Goal: Information Seeking & Learning: Learn about a topic

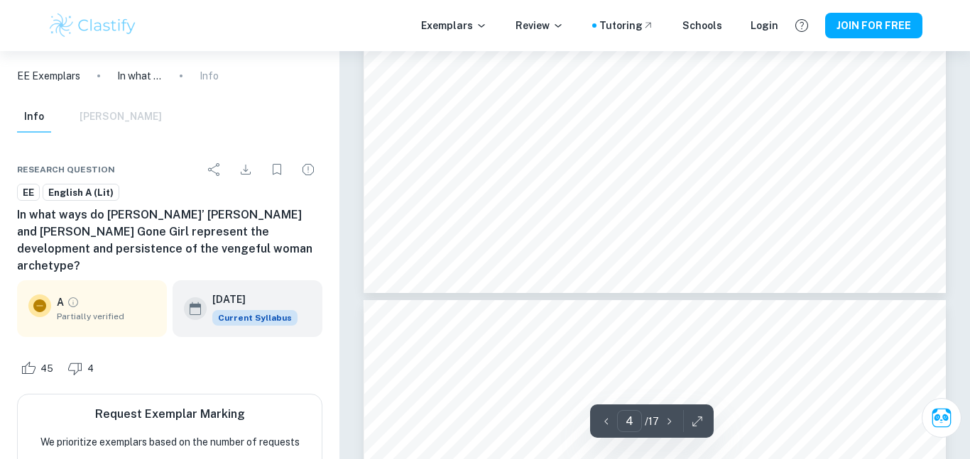
scroll to position [2682, 0]
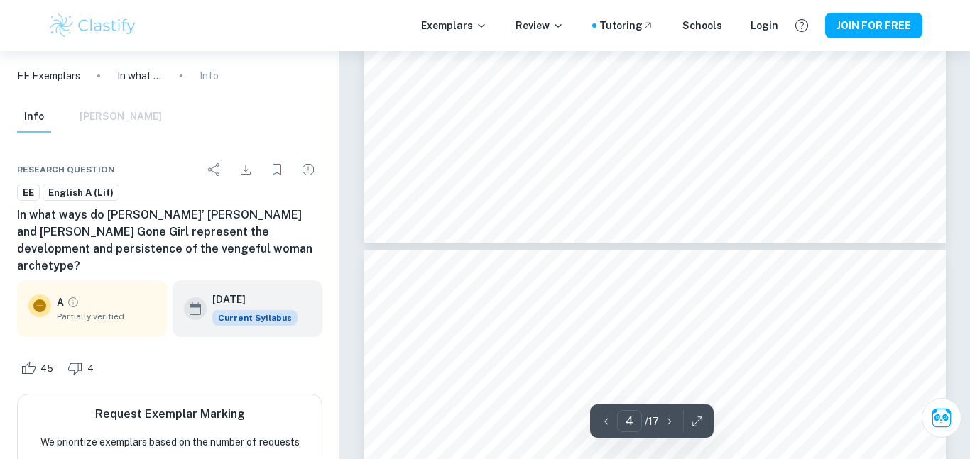
type input "5"
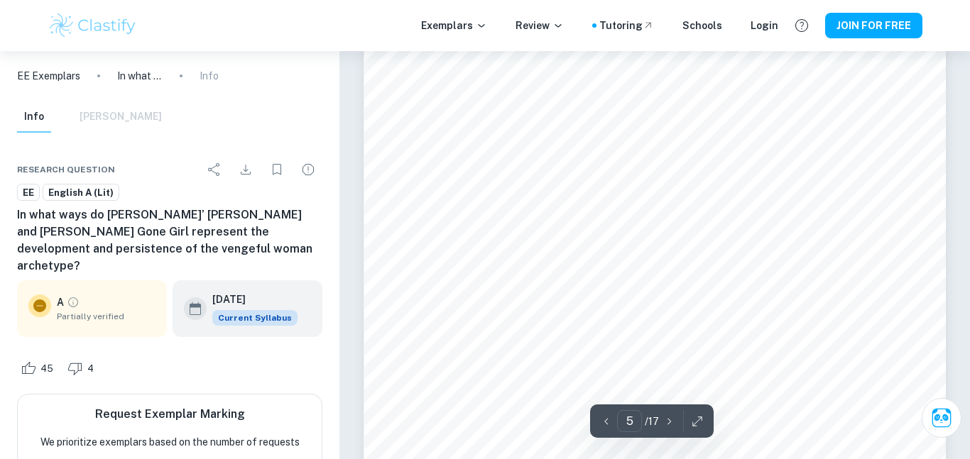
scroll to position [3632, 0]
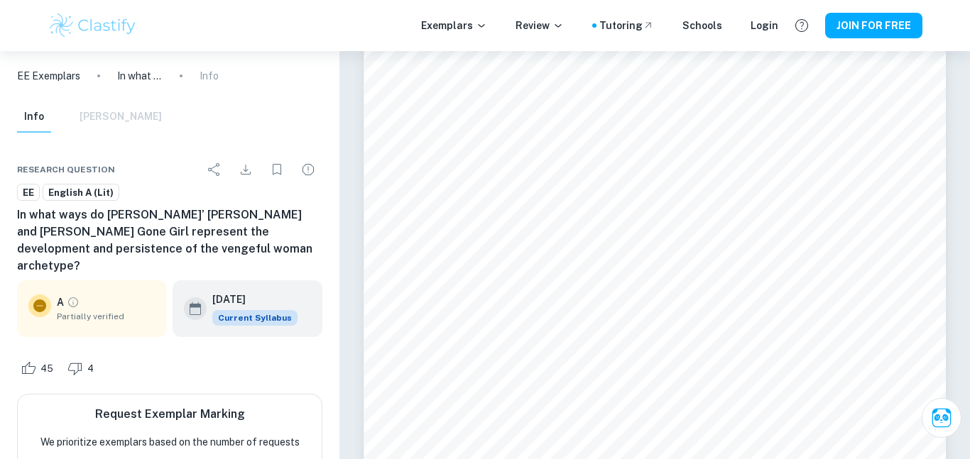
click at [102, 34] on img at bounding box center [93, 25] width 90 height 28
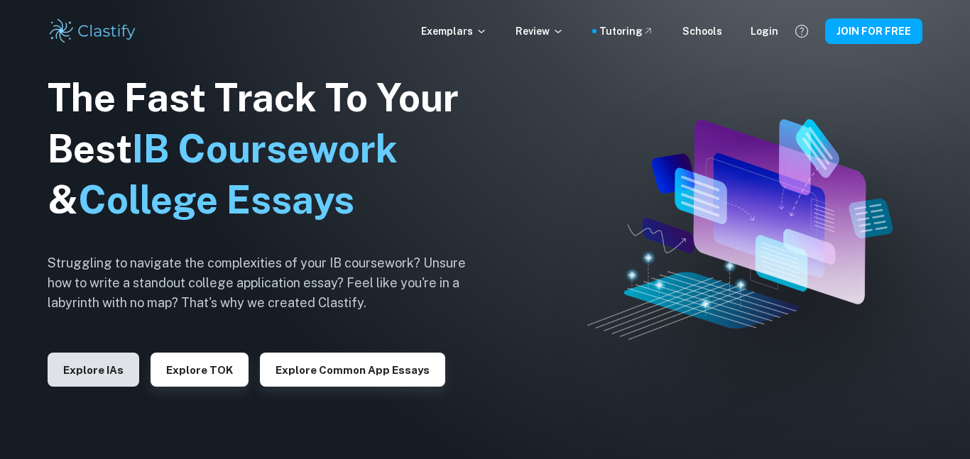
click at [86, 357] on button "Explore IAs" at bounding box center [94, 370] width 92 height 34
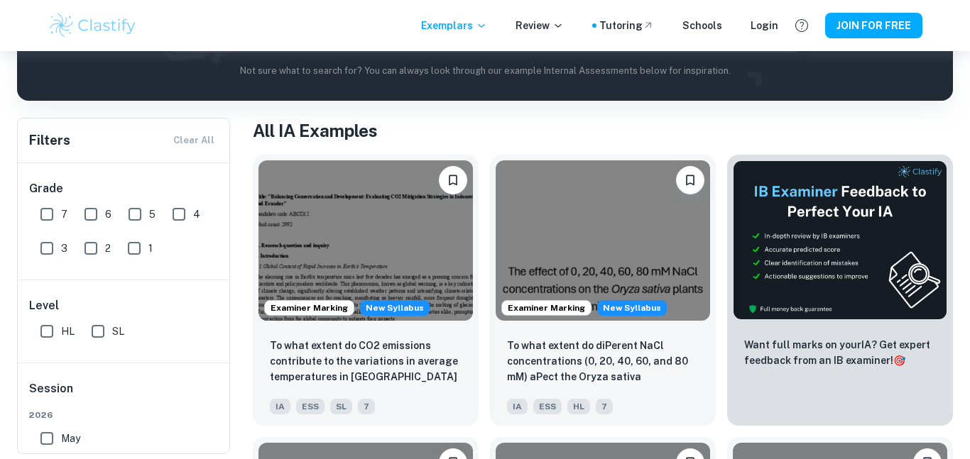
scroll to position [220, 0]
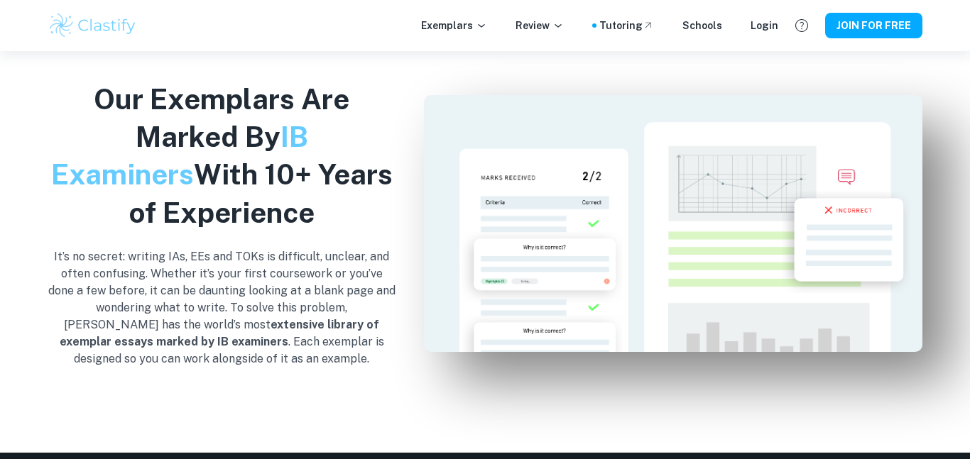
scroll to position [1345, 0]
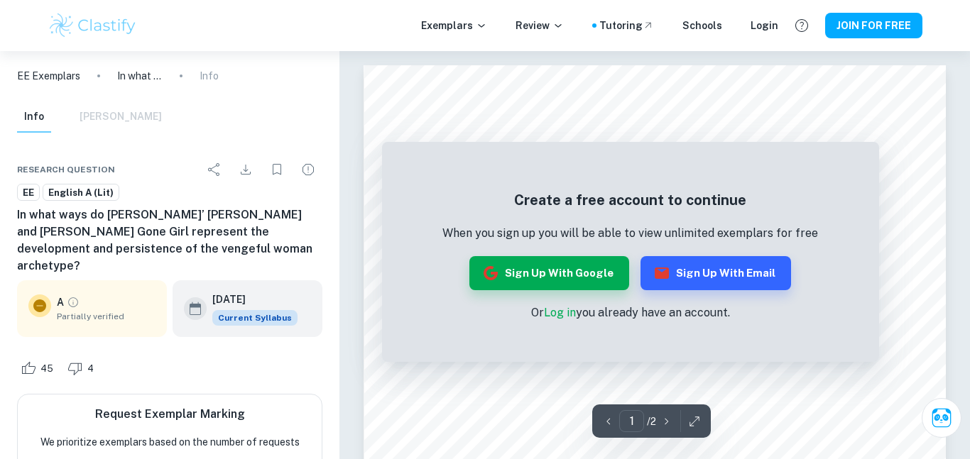
click at [53, 77] on p "EE Exemplars" at bounding box center [48, 76] width 63 height 16
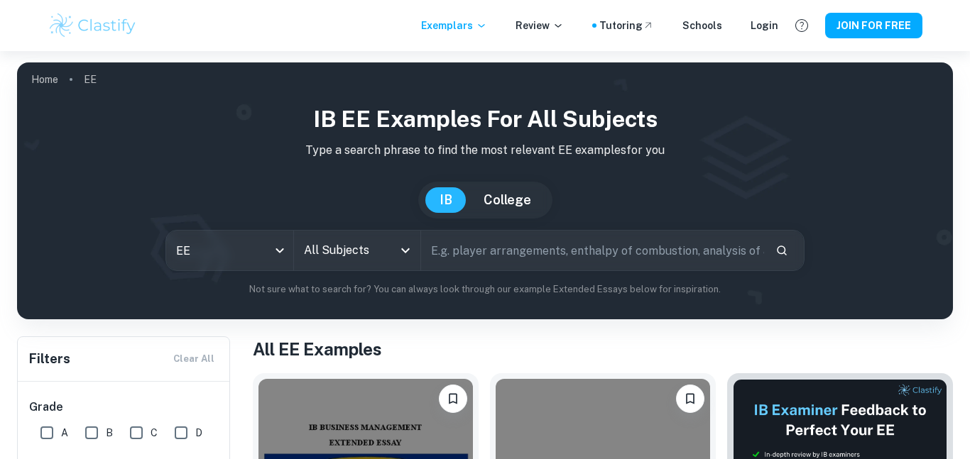
click at [322, 239] on input "All Subjects" at bounding box center [346, 250] width 93 height 27
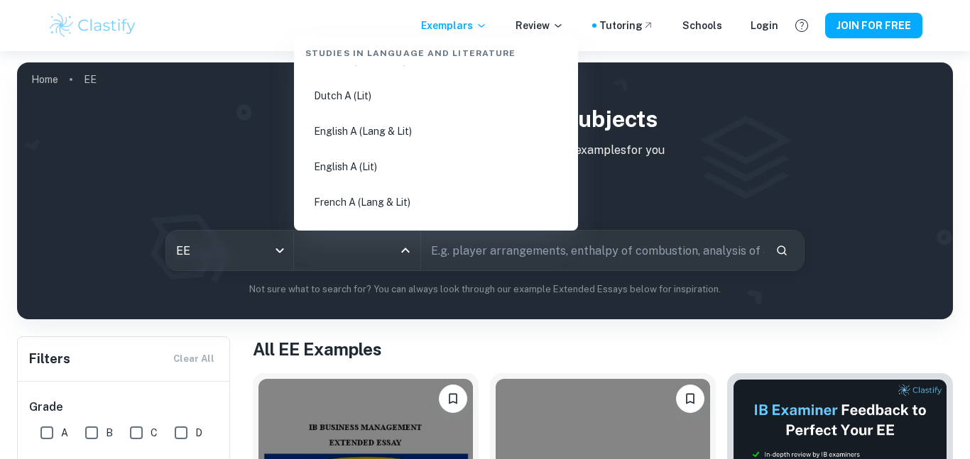
scroll to position [170, 0]
click at [358, 155] on li "English A (Lit)" at bounding box center [436, 166] width 273 height 33
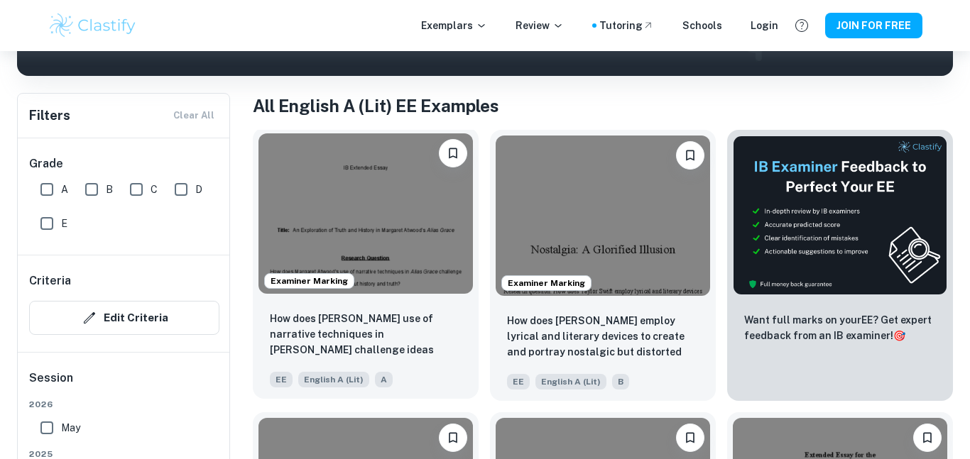
scroll to position [235, 0]
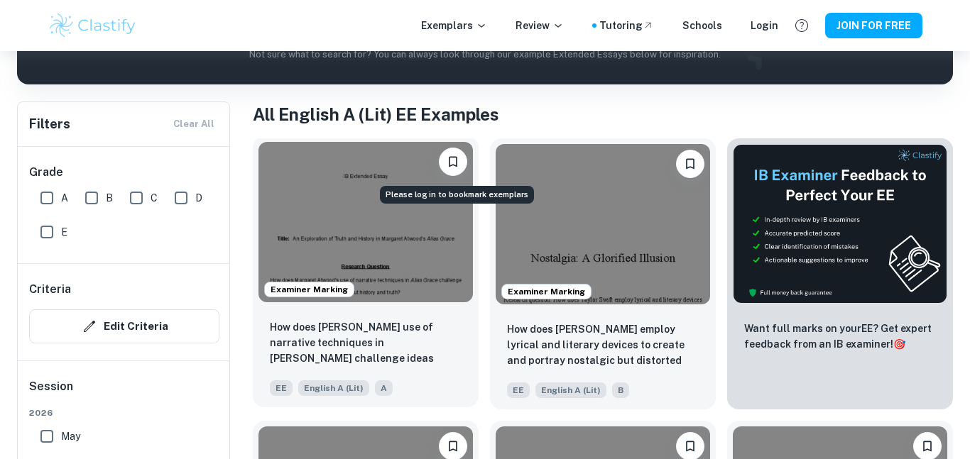
click at [458, 156] on icon "Please log in to bookmark exemplars" at bounding box center [453, 162] width 14 height 14
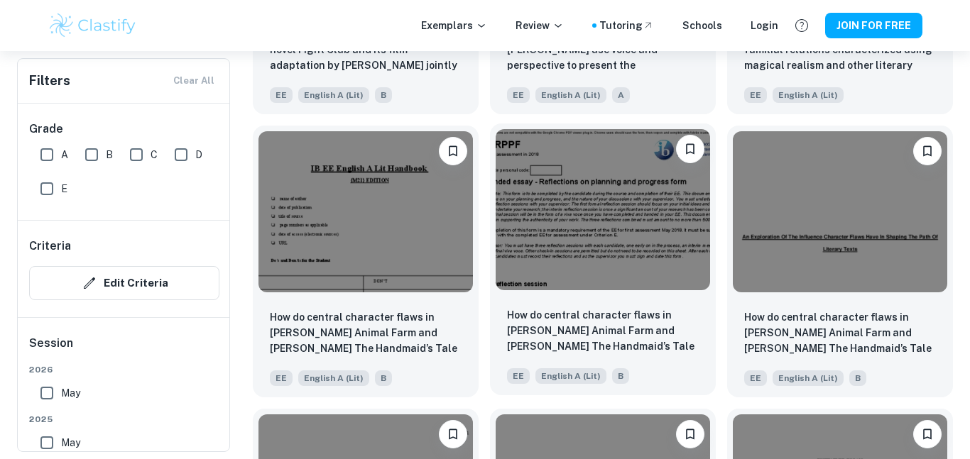
scroll to position [2797, 0]
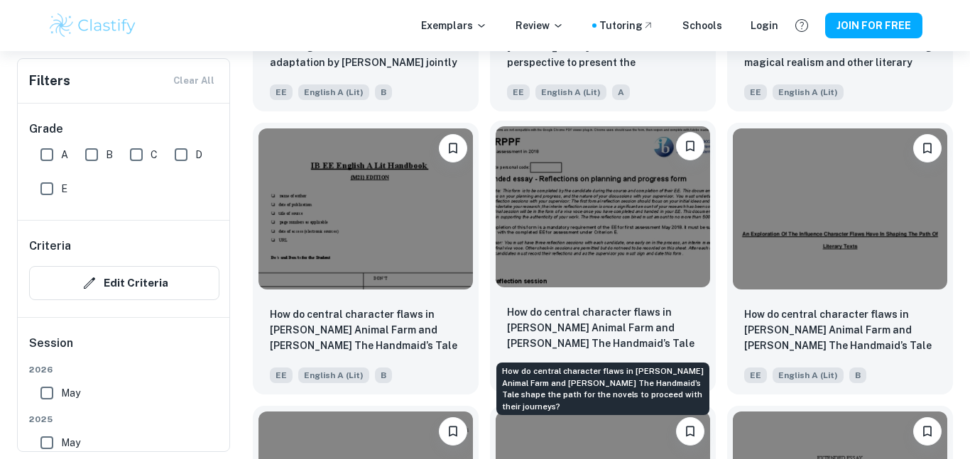
click at [558, 320] on p "How do central character flaws in [PERSON_NAME] Animal Farm and [PERSON_NAME] T…" at bounding box center [603, 329] width 192 height 48
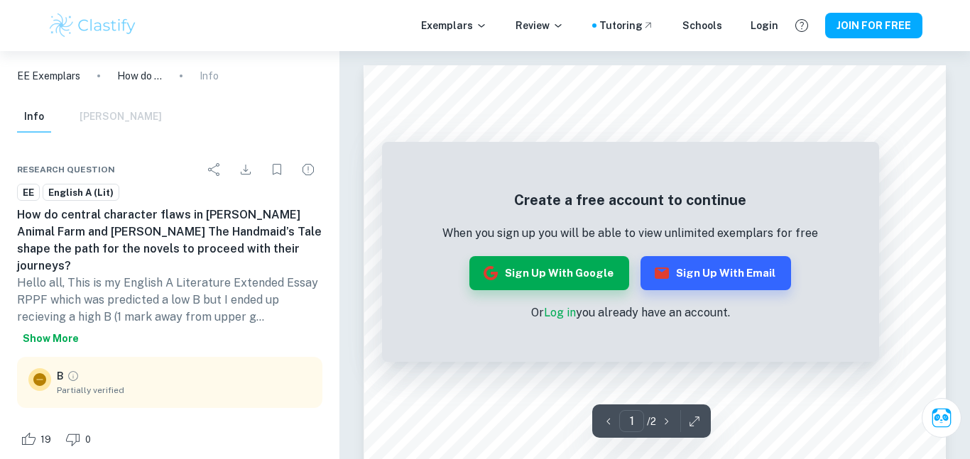
click at [51, 341] on button "Show more" at bounding box center [50, 339] width 67 height 26
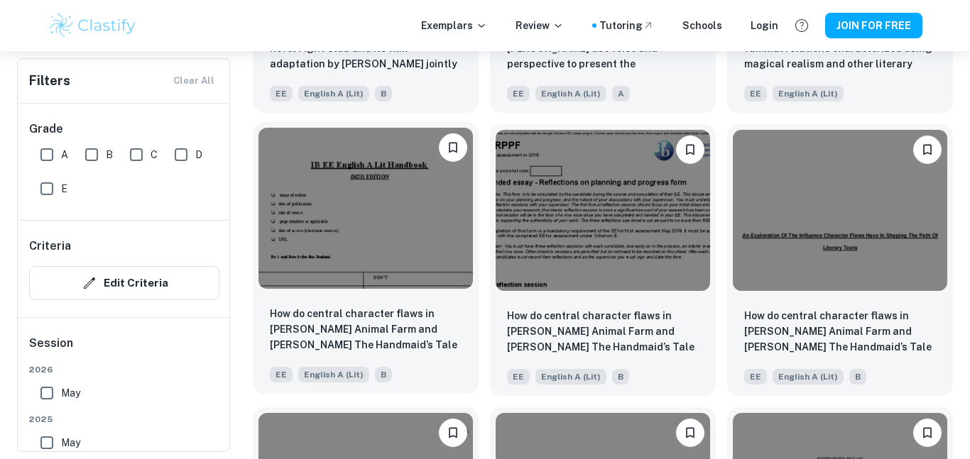
scroll to position [2793, 0]
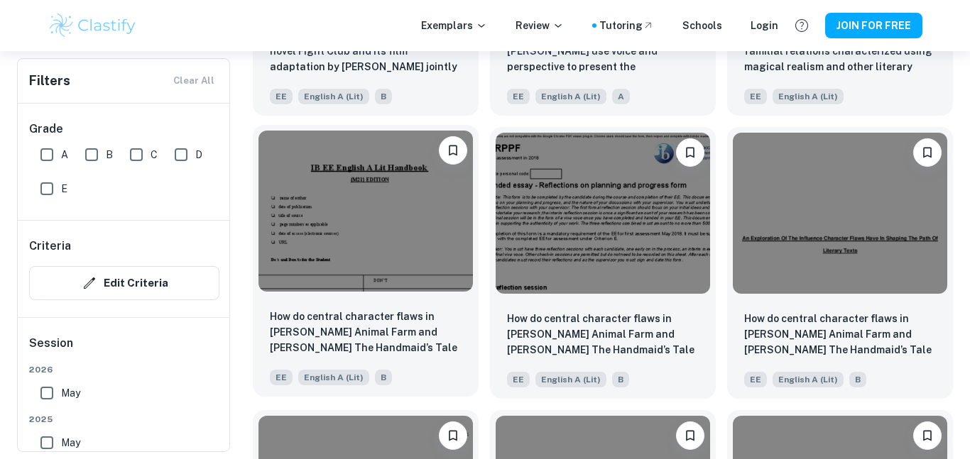
click at [439, 248] on img at bounding box center [365, 211] width 214 height 160
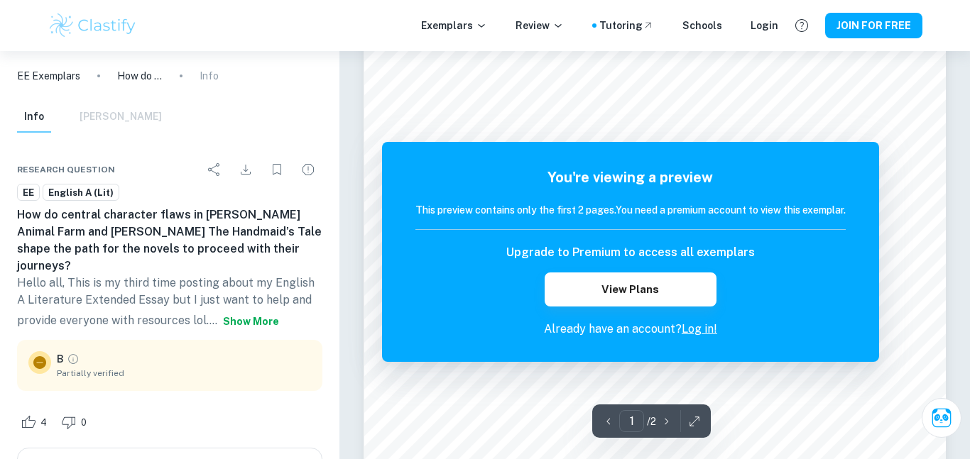
scroll to position [62, 0]
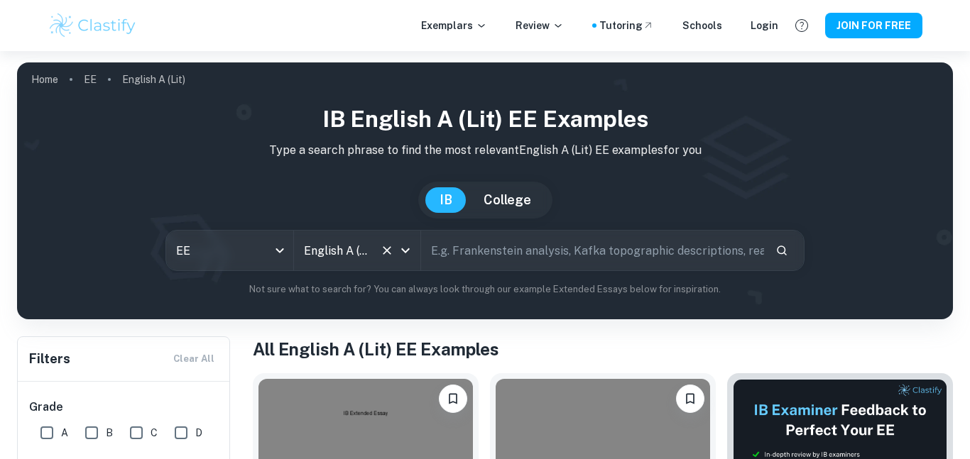
click at [304, 268] on div "English A (Lit) All Subjects" at bounding box center [357, 251] width 127 height 40
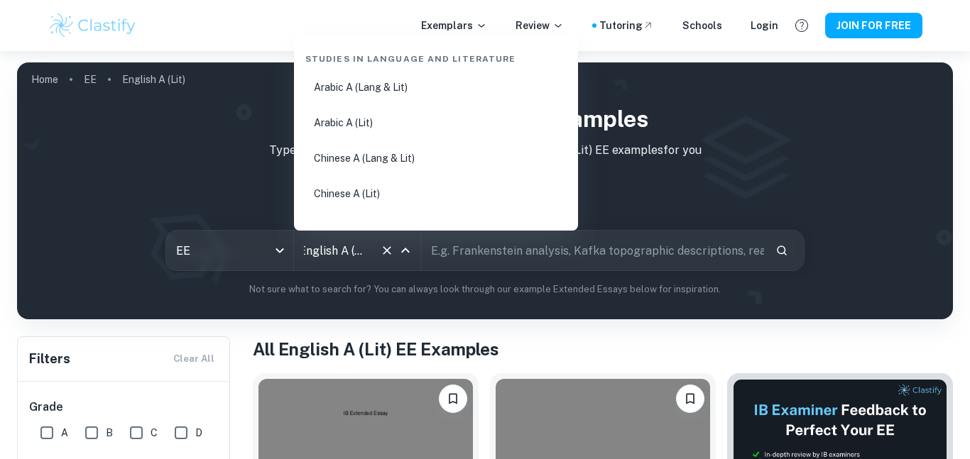
scroll to position [127, 0]
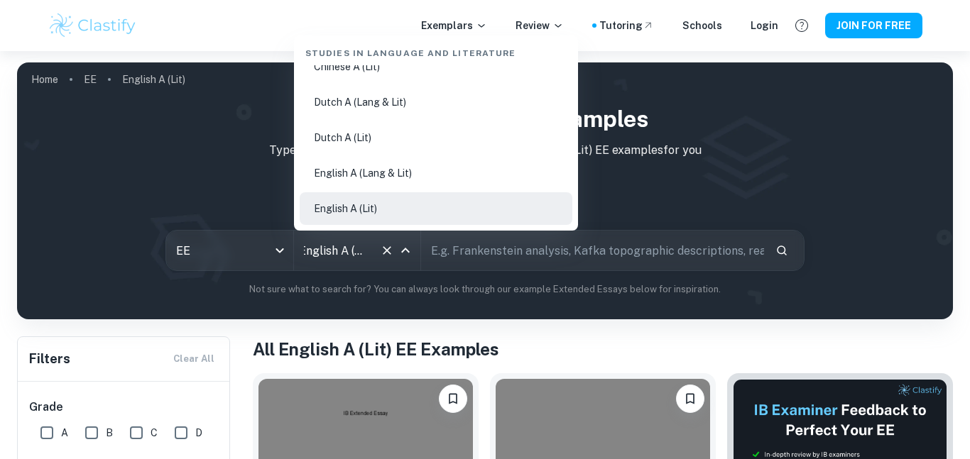
click at [359, 173] on li "English A (Lang & Lit)" at bounding box center [436, 173] width 273 height 33
type input "English A (Lang & Lit)"
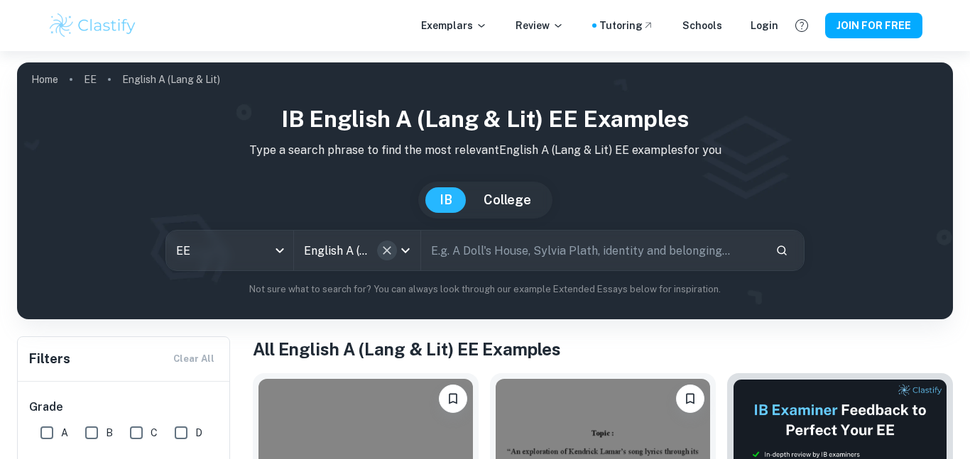
click at [381, 252] on icon "Clear" at bounding box center [387, 251] width 14 height 14
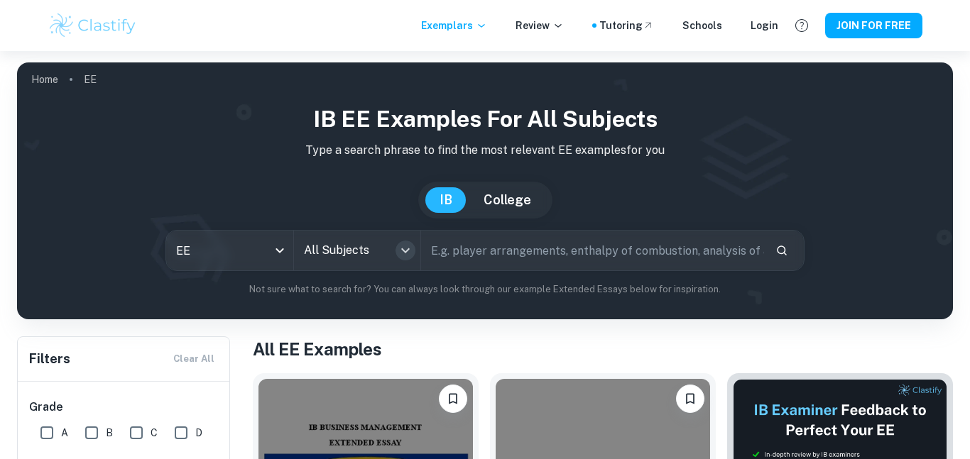
click at [397, 253] on icon "Open" at bounding box center [405, 250] width 17 height 17
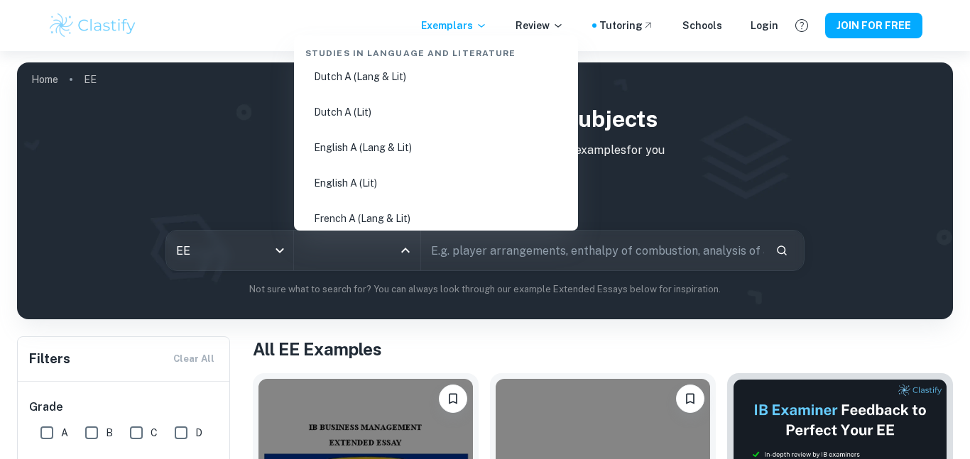
scroll to position [153, 0]
click at [373, 141] on li "English A (Lang & Lit)" at bounding box center [436, 147] width 273 height 33
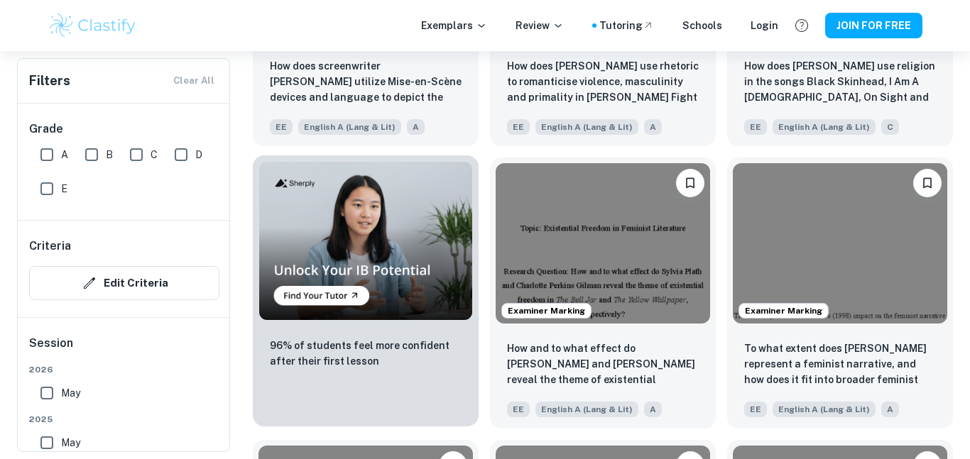
scroll to position [782, 0]
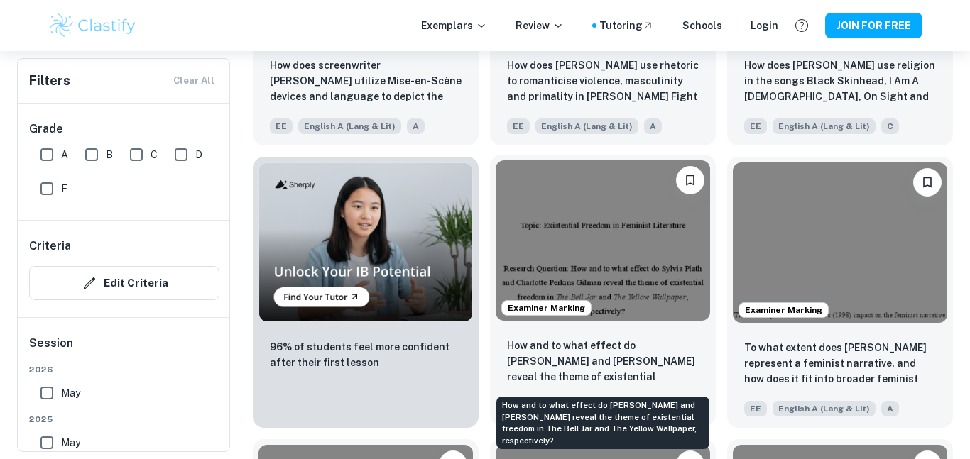
click at [575, 358] on p "How and to what effect do [PERSON_NAME] and [PERSON_NAME] reveal the theme of e…" at bounding box center [603, 362] width 192 height 48
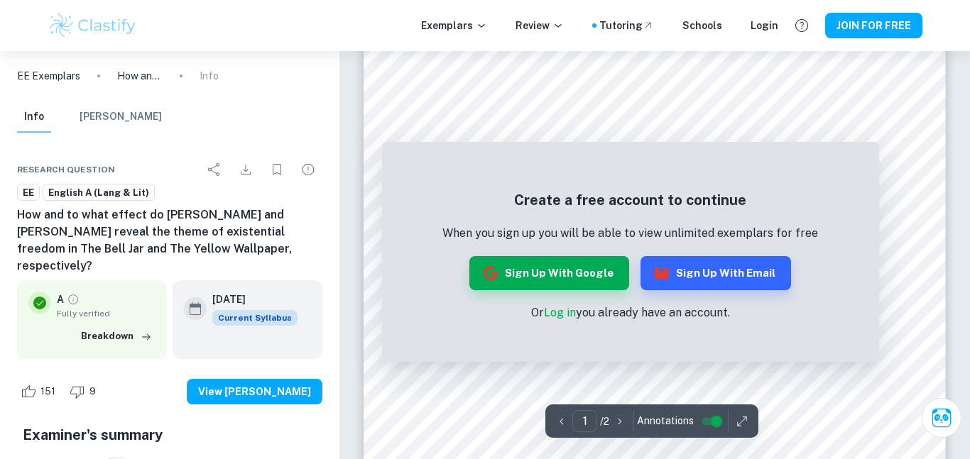
scroll to position [243, 0]
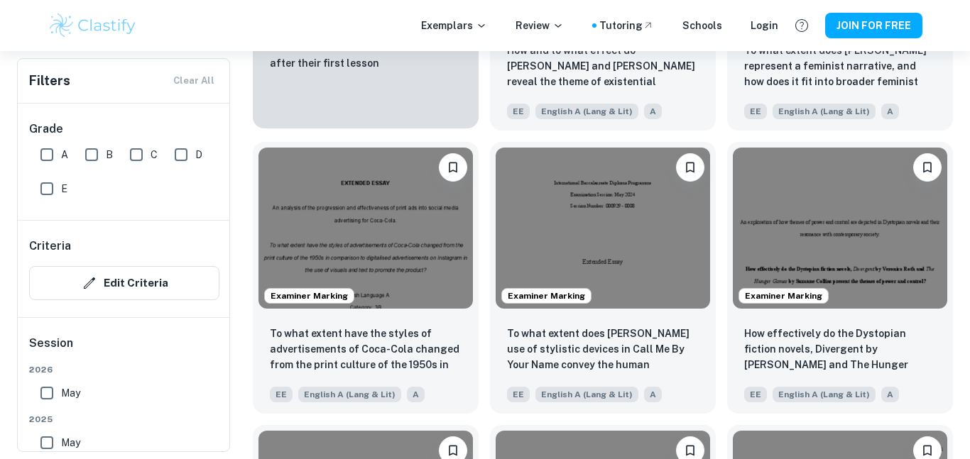
scroll to position [1081, 0]
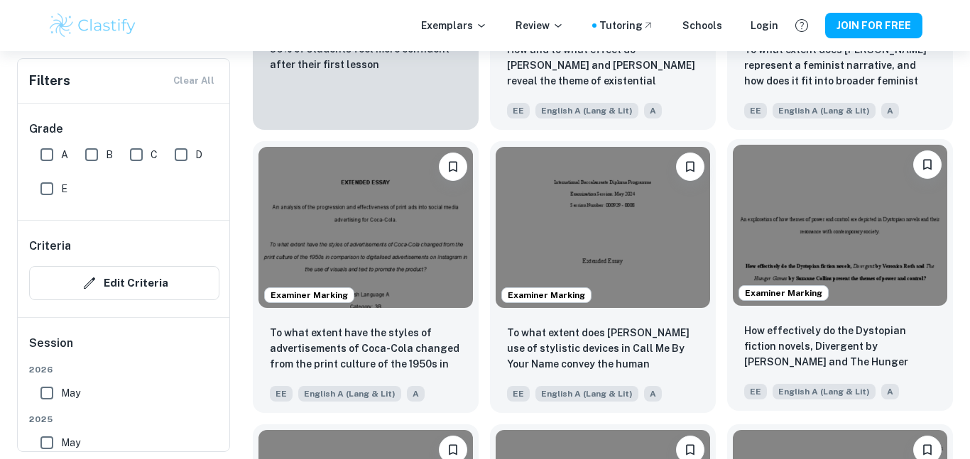
click at [799, 295] on span "Examiner Marking" at bounding box center [783, 293] width 89 height 13
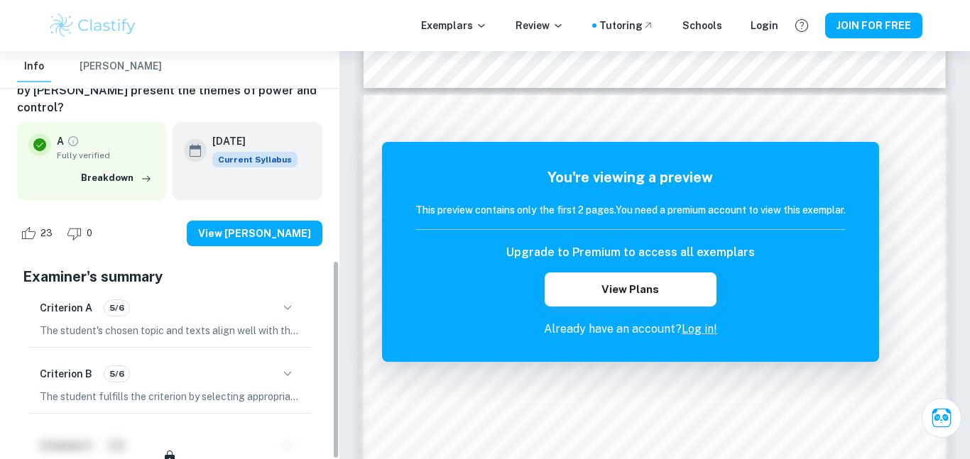
scroll to position [428, 0]
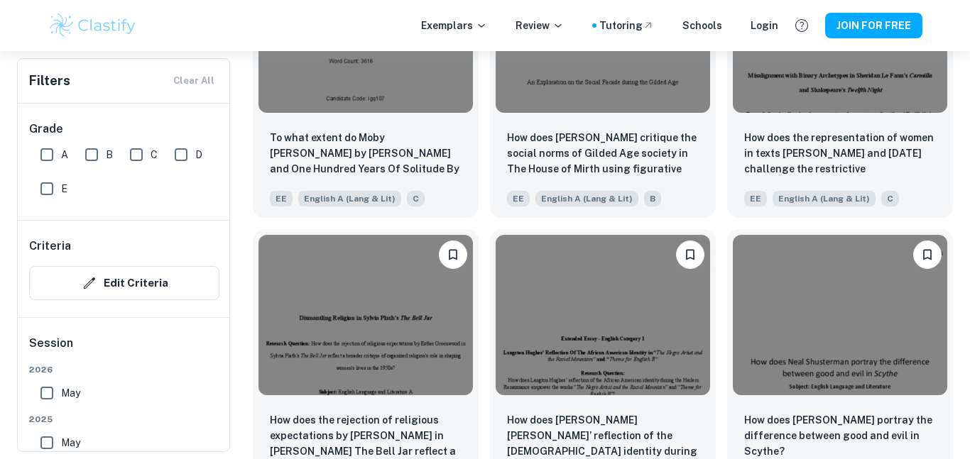
scroll to position [2939, 0]
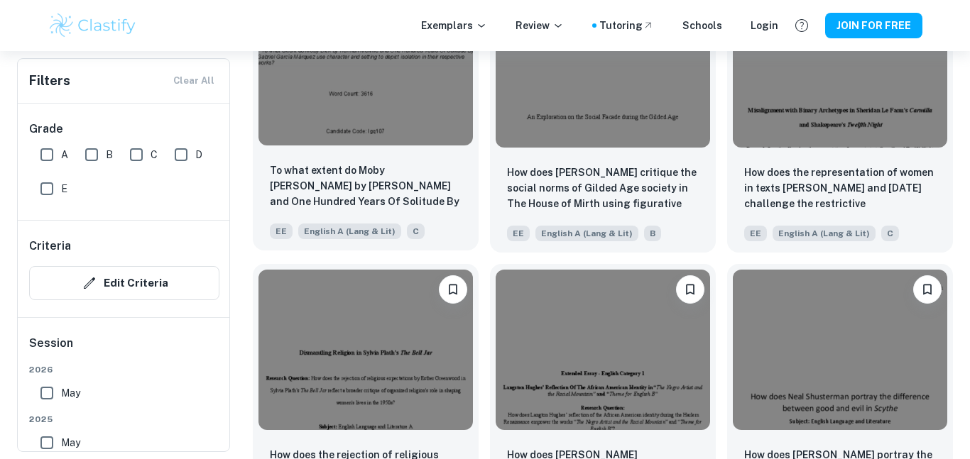
click at [420, 218] on div "EE English A ([PERSON_NAME] & Lit) C" at bounding box center [360, 228] width 192 height 23
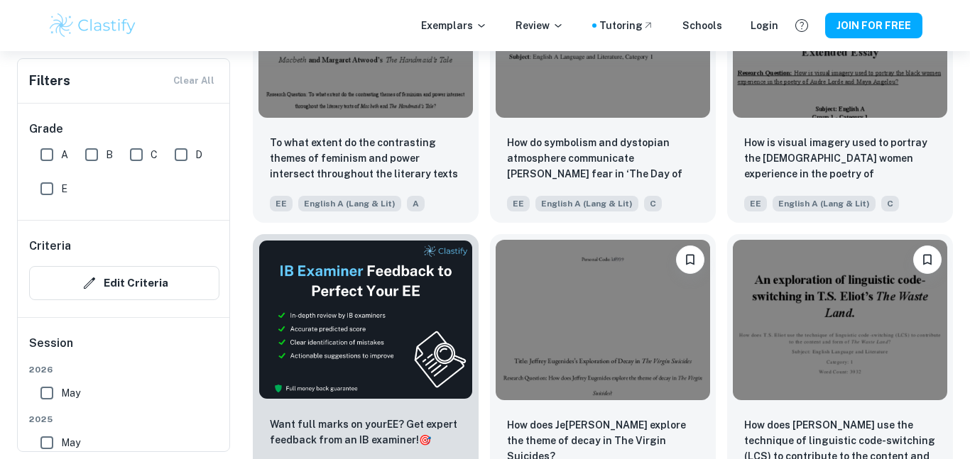
scroll to position [6365, 0]
click at [523, 129] on div "How do symbolism and dystopian atmosphere communicate [PERSON_NAME] fear in ‘Th…" at bounding box center [603, 172] width 226 height 99
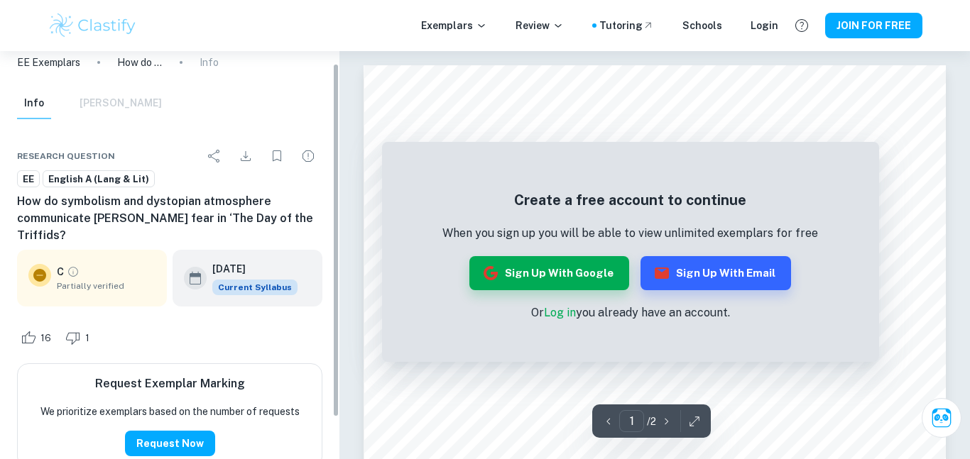
scroll to position [18, 0]
